Goal: Task Accomplishment & Management: Complete application form

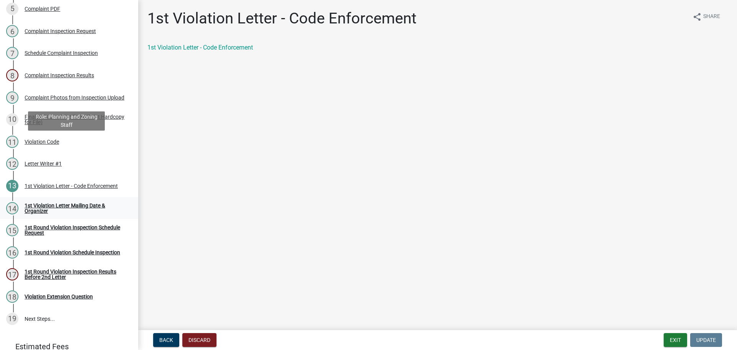
scroll to position [250, 0]
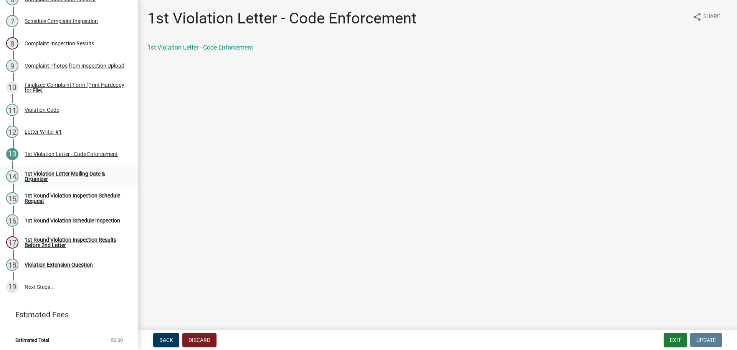
click at [41, 171] on div "1st Violation Letter Mailing Date & Organizer" at bounding box center [75, 176] width 101 height 11
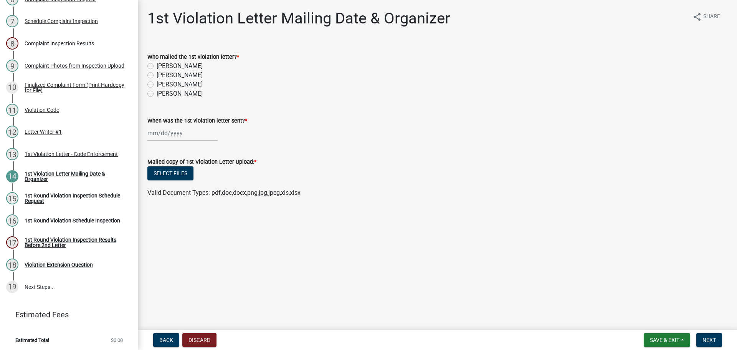
click at [157, 84] on label "[PERSON_NAME]" at bounding box center [180, 84] width 46 height 9
click at [157, 84] on input "[PERSON_NAME]" at bounding box center [159, 82] width 5 height 5
radio input "true"
click at [164, 130] on div at bounding box center [182, 133] width 70 height 16
select select "8"
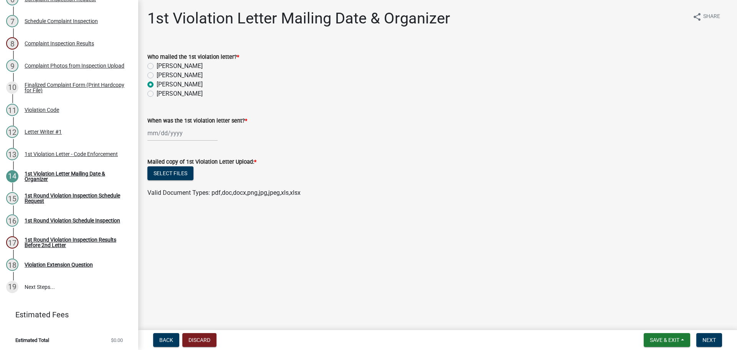
select select "2025"
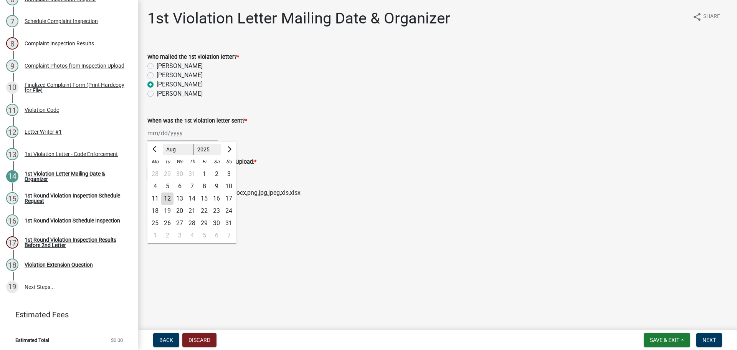
click at [168, 197] on div "12" at bounding box center [167, 198] width 12 height 12
type input "[DATE]"
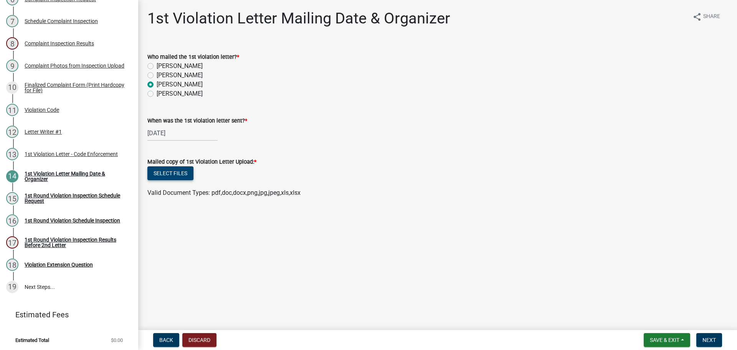
click at [175, 171] on button "Select files" at bounding box center [170, 173] width 46 height 14
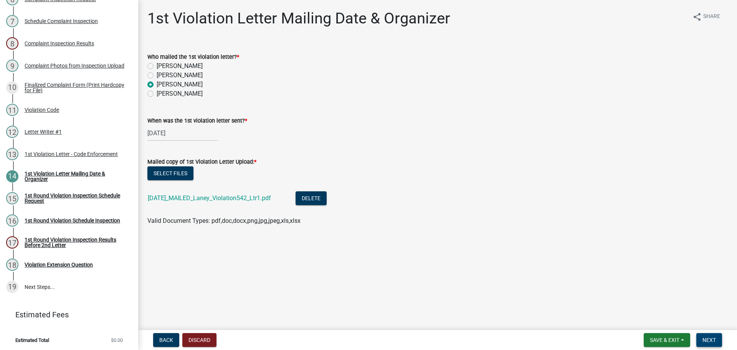
click at [716, 343] on span "Next" at bounding box center [709, 340] width 13 height 6
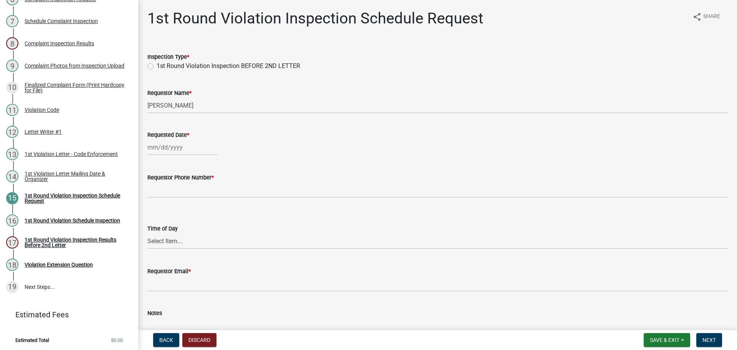
drag, startPoint x: 151, startPoint y: 65, endPoint x: 181, endPoint y: 88, distance: 38.4
click at [157, 65] on label "1st Round Violation Inspection BEFORE 2ND LETTER" at bounding box center [229, 65] width 144 height 9
click at [157, 65] on input "1st Round Violation Inspection BEFORE 2ND LETTER" at bounding box center [159, 63] width 5 height 5
radio input "true"
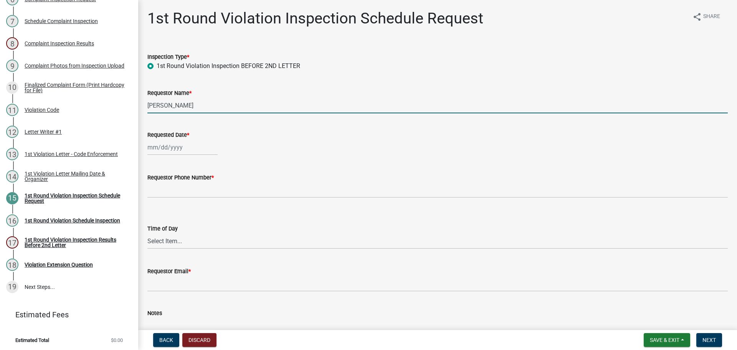
drag, startPoint x: 203, startPoint y: 101, endPoint x: 144, endPoint y: 106, distance: 59.0
click at [144, 106] on div "Requestor Name * Brooklyn Thomas" at bounding box center [438, 96] width 592 height 36
type input "[PERSON_NAME]"
select select "8"
select select "2025"
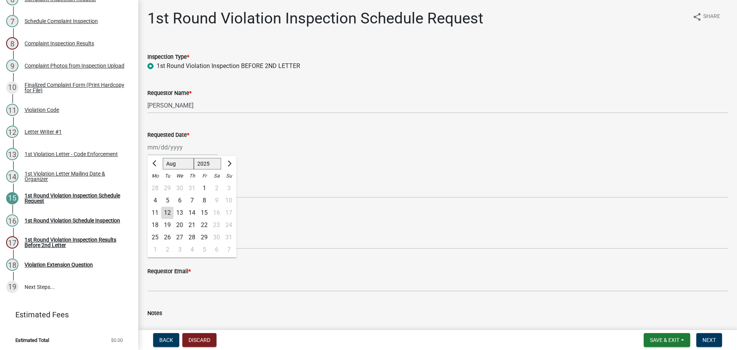
click at [188, 144] on div "Jan Feb Mar Apr May Jun Jul Aug Sep Oct Nov Dec 1525 1526 1527 1528 1529 1530 1…" at bounding box center [182, 147] width 70 height 16
click at [217, 226] on div "18 19 20 21 22 23 24" at bounding box center [191, 225] width 89 height 12
click at [156, 237] on div "25" at bounding box center [155, 237] width 12 height 12
type input "08/25/2025"
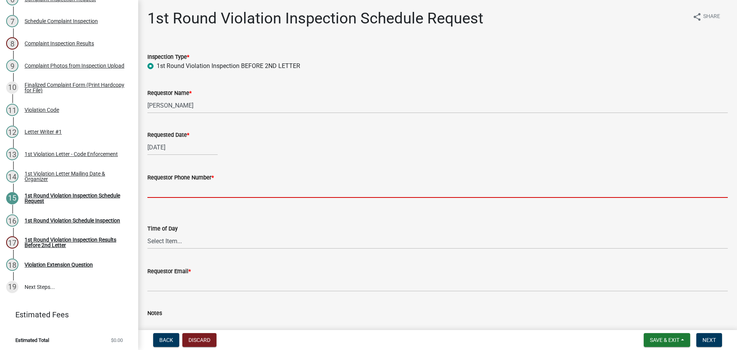
click at [166, 193] on input "Requestor Phone Number *" at bounding box center [437, 190] width 581 height 16
type input "000-000-0000"
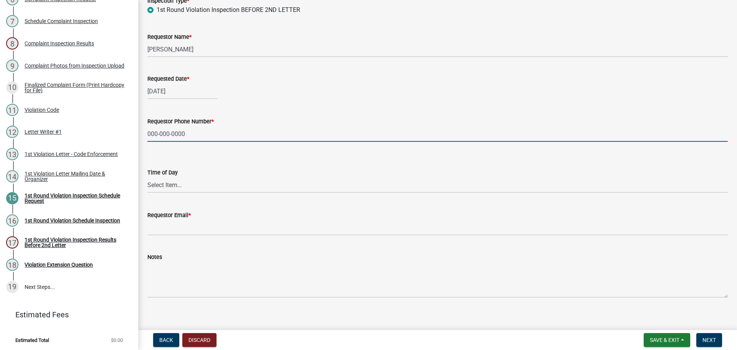
scroll to position [63, 0]
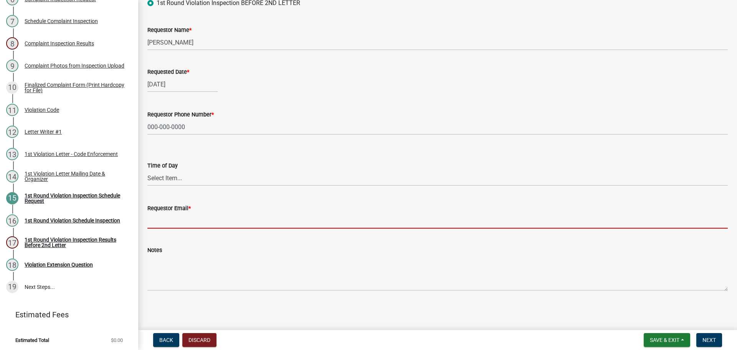
click at [189, 222] on input "Requestor Email *" at bounding box center [437, 221] width 581 height 16
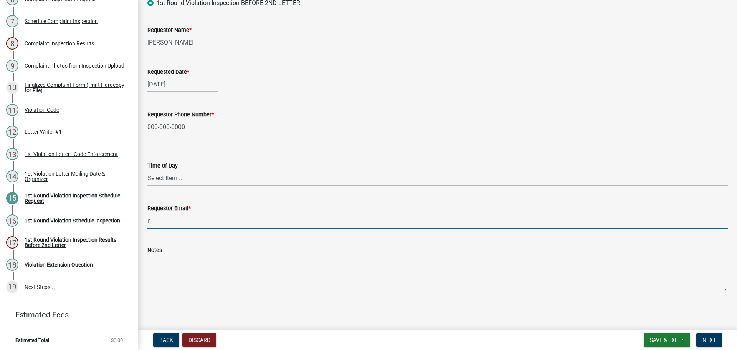
type input "[EMAIL_ADDRESS][DOMAIN_NAME]"
click at [704, 344] on button "Next" at bounding box center [710, 340] width 26 height 14
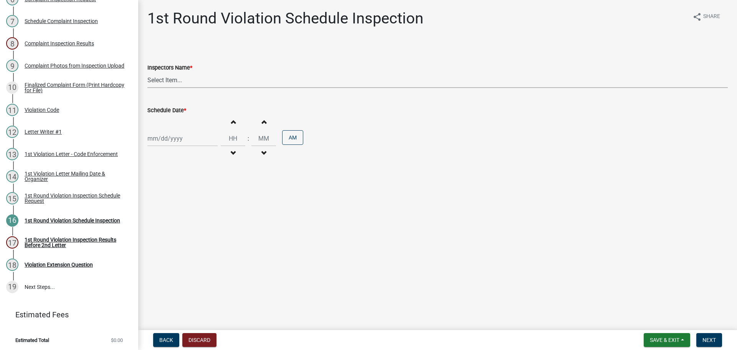
click at [180, 74] on select "Select Item... bmthomas ([PERSON_NAME]) croser ([PERSON_NAME]) [PERSON_NAME] ([…" at bounding box center [437, 80] width 581 height 16
select select "0324ce59-dc13-463c-88f6-21718b6e040a"
click at [147, 72] on select "Select Item... bmthomas ([PERSON_NAME]) croser ([PERSON_NAME]) [PERSON_NAME] ([…" at bounding box center [437, 80] width 581 height 16
select select "8"
select select "2025"
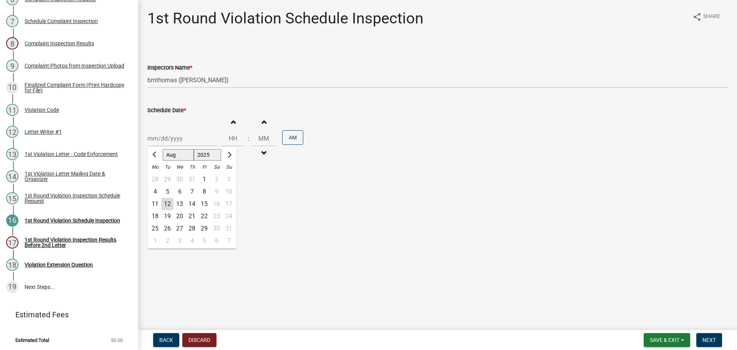
drag, startPoint x: 183, startPoint y: 141, endPoint x: 191, endPoint y: 144, distance: 7.9
click at [183, 141] on div "Jan Feb Mar Apr May Jun Jul Aug Sep Oct Nov Dec 1525 1526 1527 1528 1529 1530 1…" at bounding box center [182, 139] width 70 height 16
click at [156, 229] on div "25" at bounding box center [155, 228] width 12 height 12
type input "08/25/2025"
click at [262, 124] on span "button" at bounding box center [264, 122] width 4 height 6
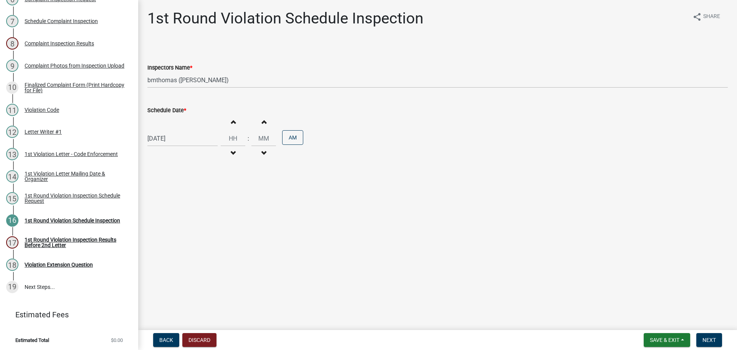
type input "12"
type input "01"
click at [716, 339] on span "Next" at bounding box center [709, 340] width 13 height 6
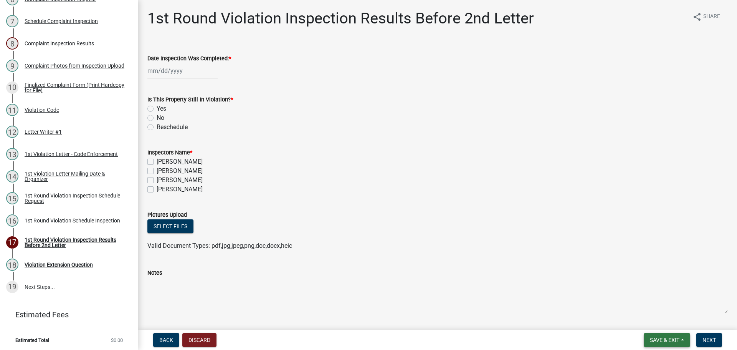
click at [660, 340] on span "Save & Exit" at bounding box center [665, 340] width 30 height 6
click at [651, 324] on button "Save & Exit" at bounding box center [659, 320] width 61 height 18
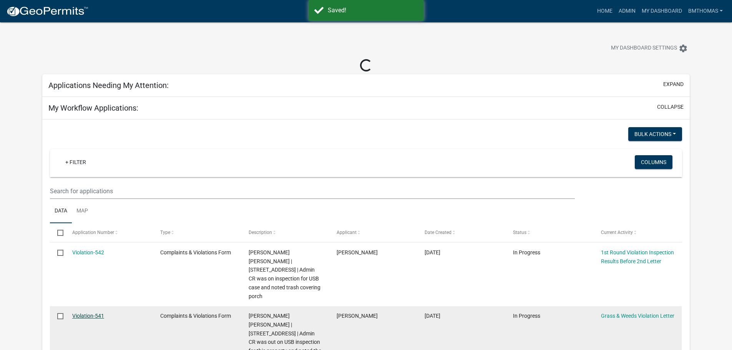
click at [99, 313] on link "Violation-541" at bounding box center [88, 316] width 32 height 6
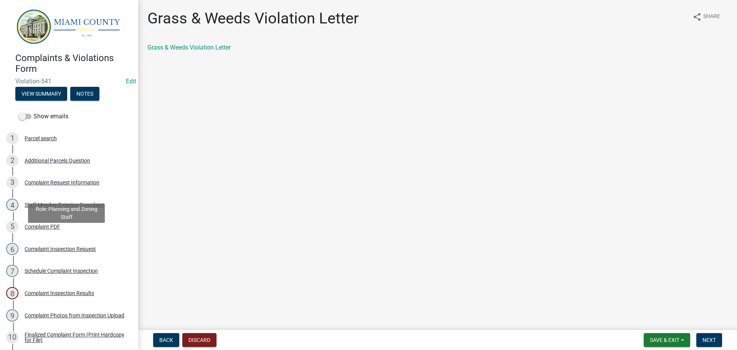
scroll to position [230, 0]
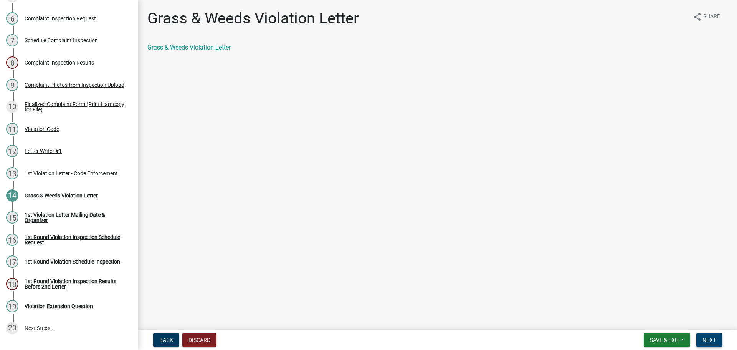
click at [706, 337] on span "Next" at bounding box center [709, 340] width 13 height 6
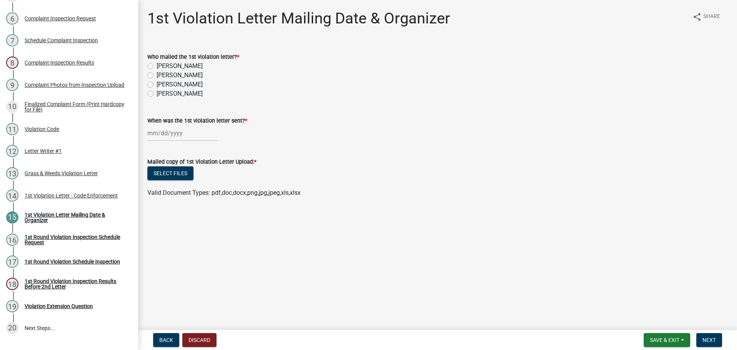
click at [157, 83] on label "[PERSON_NAME]" at bounding box center [180, 84] width 46 height 9
click at [157, 83] on input "[PERSON_NAME]" at bounding box center [159, 82] width 5 height 5
radio input "true"
click at [171, 135] on div at bounding box center [182, 133] width 70 height 16
select select "8"
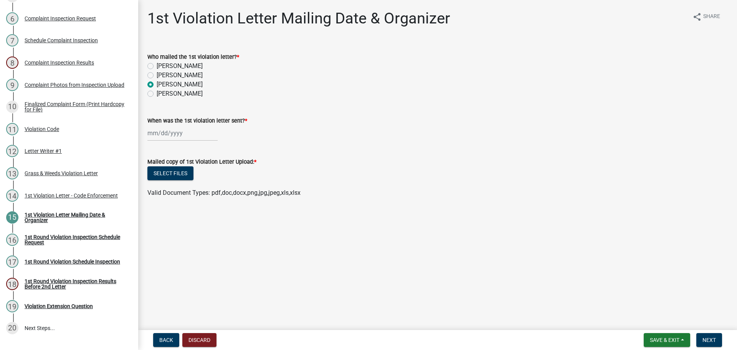
select select "2025"
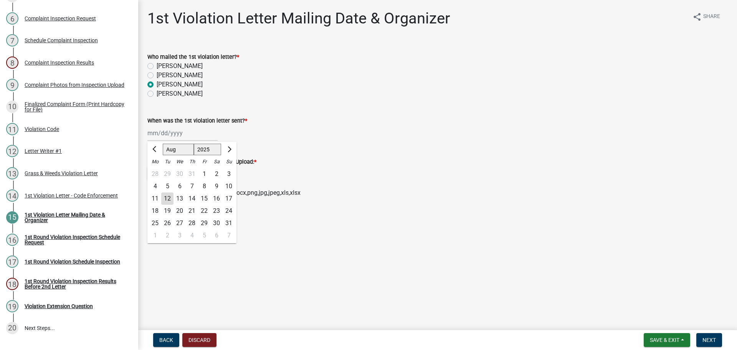
click at [171, 201] on div "12" at bounding box center [167, 198] width 12 height 12
type input "[DATE]"
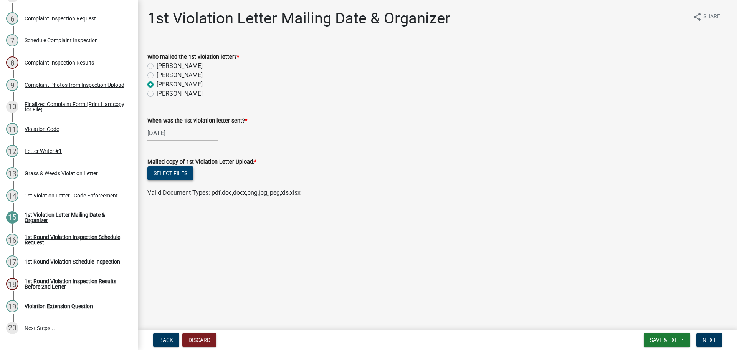
click at [176, 177] on button "Select files" at bounding box center [170, 173] width 46 height 14
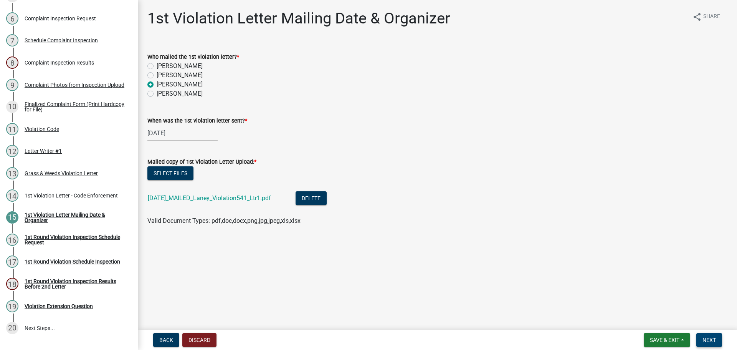
click at [716, 337] on span "Next" at bounding box center [709, 340] width 13 height 6
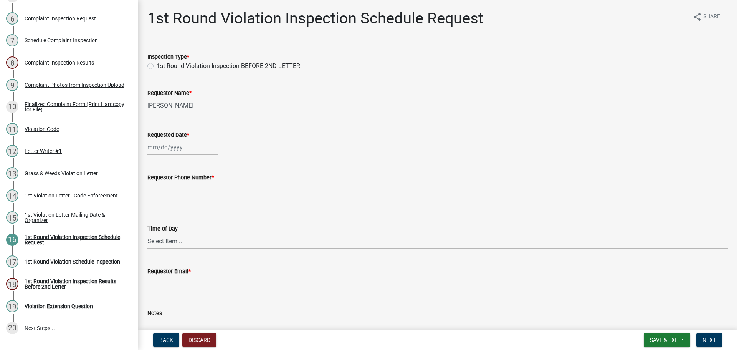
click at [157, 66] on label "1st Round Violation Inspection BEFORE 2ND LETTER" at bounding box center [229, 65] width 144 height 9
click at [157, 66] on input "1st Round Violation Inspection BEFORE 2ND LETTER" at bounding box center [159, 63] width 5 height 5
radio input "true"
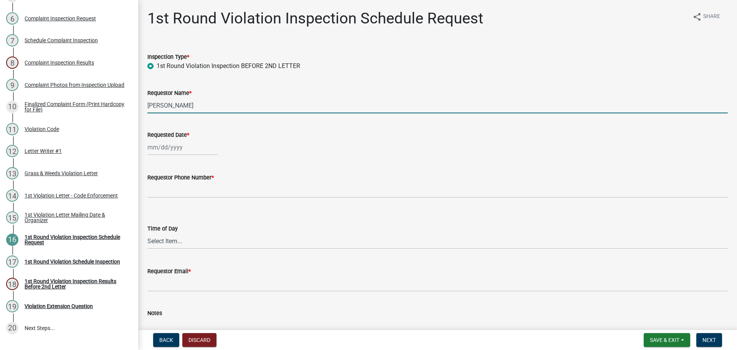
drag, startPoint x: 216, startPoint y: 105, endPoint x: 139, endPoint y: 107, distance: 76.8
click at [139, 107] on div "1st Round Violation Inspection Schedule Request share Share Inspection Type * 1…" at bounding box center [437, 188] width 599 height 358
type input "[PERSON_NAME]"
click at [174, 154] on div at bounding box center [182, 147] width 70 height 16
select select "8"
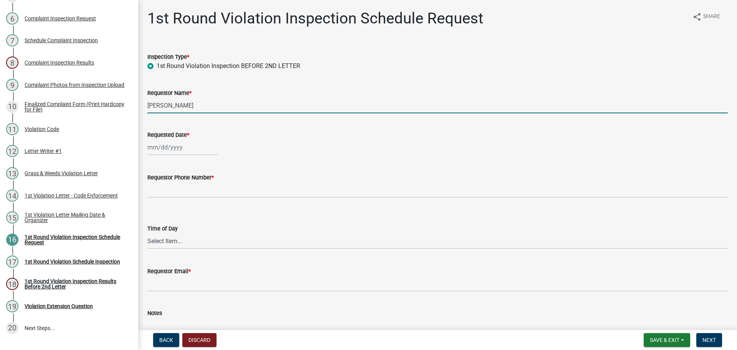
select select "2025"
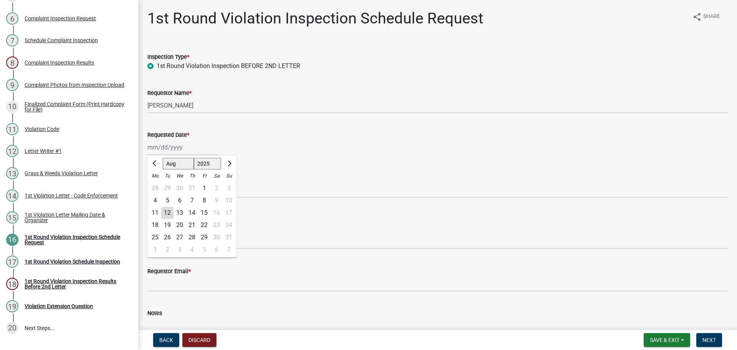
click at [177, 225] on div "20" at bounding box center [180, 225] width 12 height 12
type input "[DATE]"
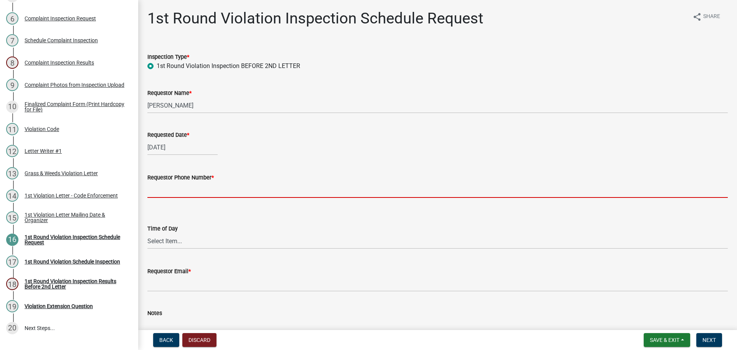
click at [176, 186] on input "Requestor Phone Number *" at bounding box center [437, 190] width 581 height 16
type input "000-000-0000"
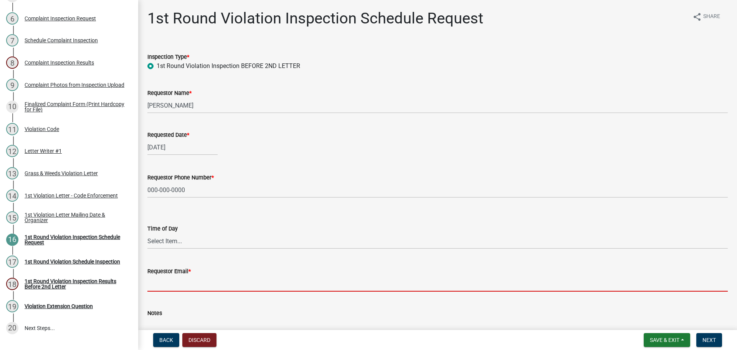
click at [169, 283] on input "Requestor Email *" at bounding box center [437, 284] width 581 height 16
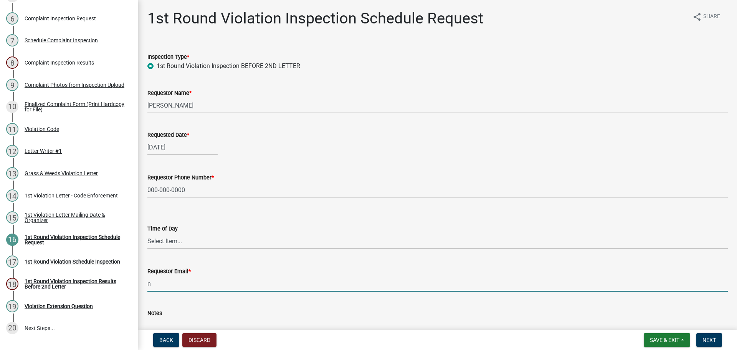
type input "[EMAIL_ADDRESS][DOMAIN_NAME]"
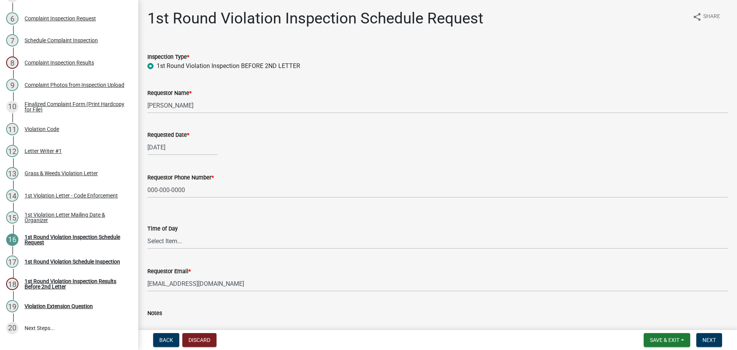
click at [338, 320] on textarea "Notes" at bounding box center [437, 336] width 581 height 36
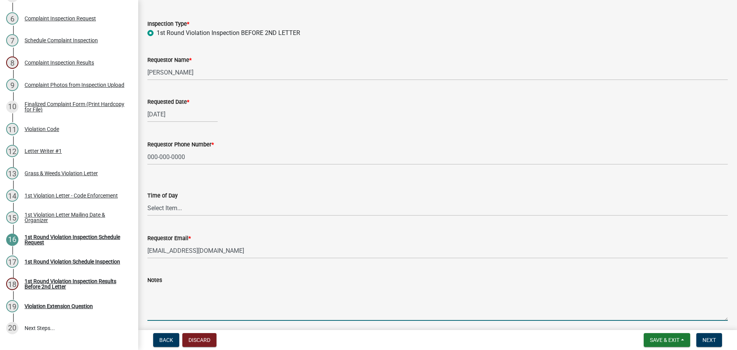
scroll to position [63, 0]
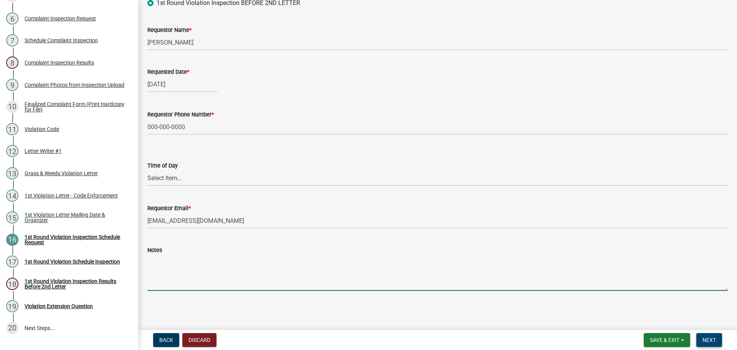
click at [711, 340] on span "Next" at bounding box center [709, 340] width 13 height 6
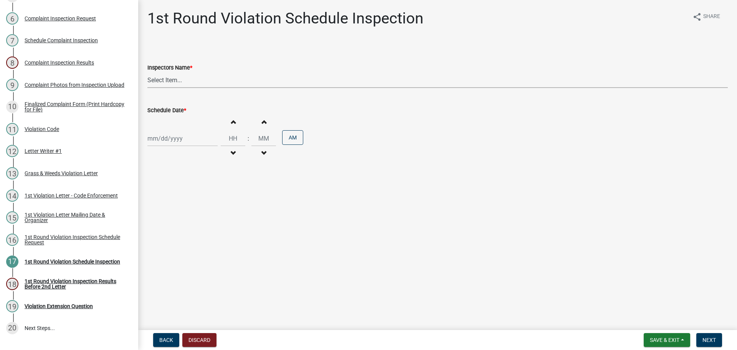
click at [206, 80] on select "Select Item... bmthomas ([PERSON_NAME]) croser ([PERSON_NAME]) [PERSON_NAME] ([…" at bounding box center [437, 80] width 581 height 16
select select "0324ce59-dc13-463c-88f6-21718b6e040a"
click at [147, 72] on select "Select Item... bmthomas ([PERSON_NAME]) croser ([PERSON_NAME]) [PERSON_NAME] ([…" at bounding box center [437, 80] width 581 height 16
click at [190, 134] on div at bounding box center [182, 139] width 70 height 16
select select "8"
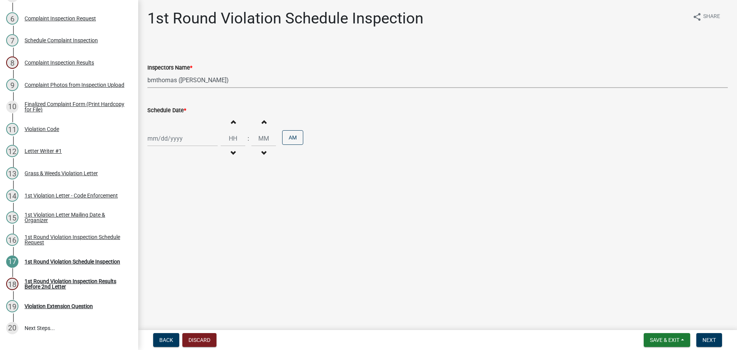
select select "2025"
click at [179, 218] on div "20" at bounding box center [180, 216] width 12 height 12
type input "[DATE]"
click at [711, 340] on span "Next" at bounding box center [709, 340] width 13 height 6
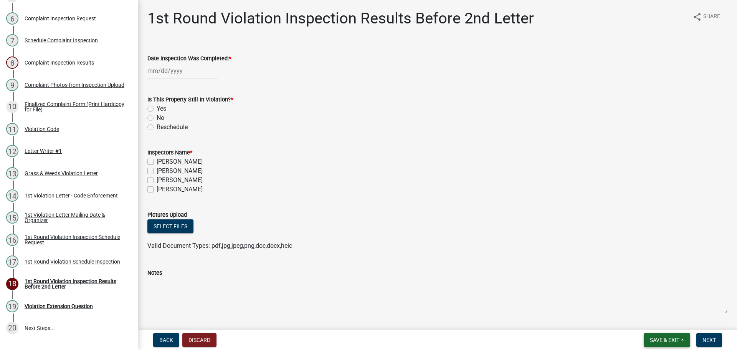
click at [660, 340] on span "Save & Exit" at bounding box center [665, 340] width 30 height 6
click at [640, 322] on button "Save & Exit" at bounding box center [659, 320] width 61 height 18
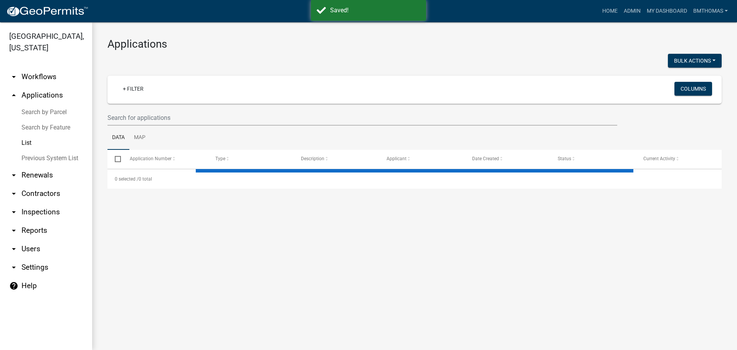
select select "3: 100"
